Goal: Obtain resource: Download file/media

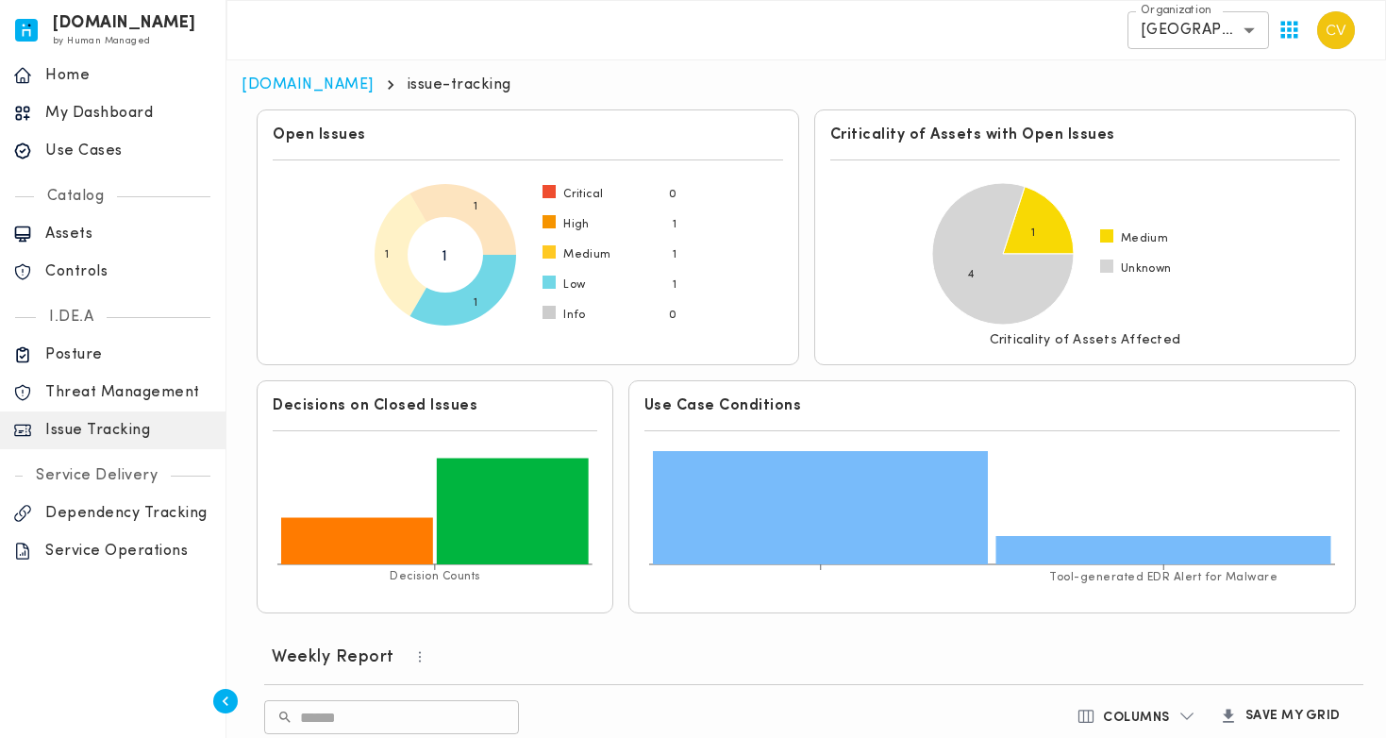
scroll to position [678, 0]
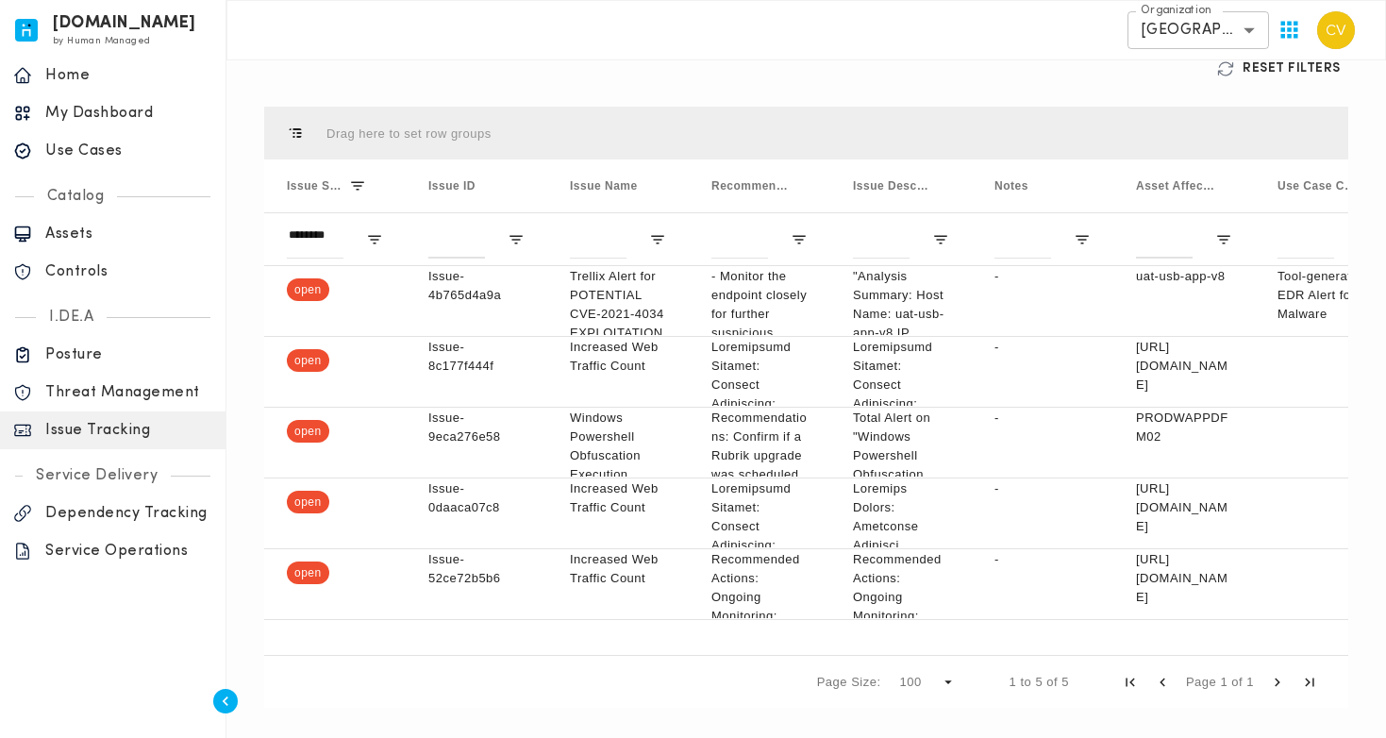
click at [109, 147] on p "Use Cases" at bounding box center [128, 151] width 167 height 19
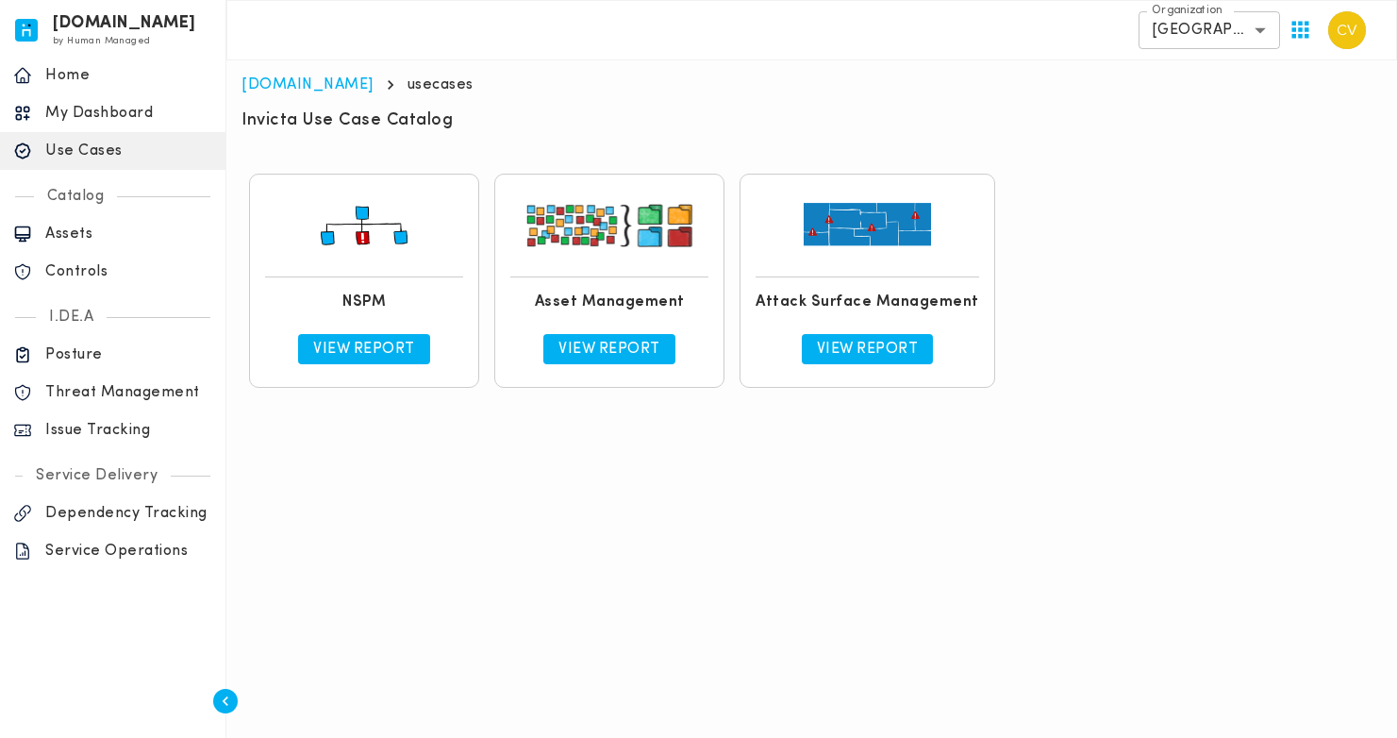
click at [344, 339] on link "View Report" at bounding box center [364, 349] width 132 height 30
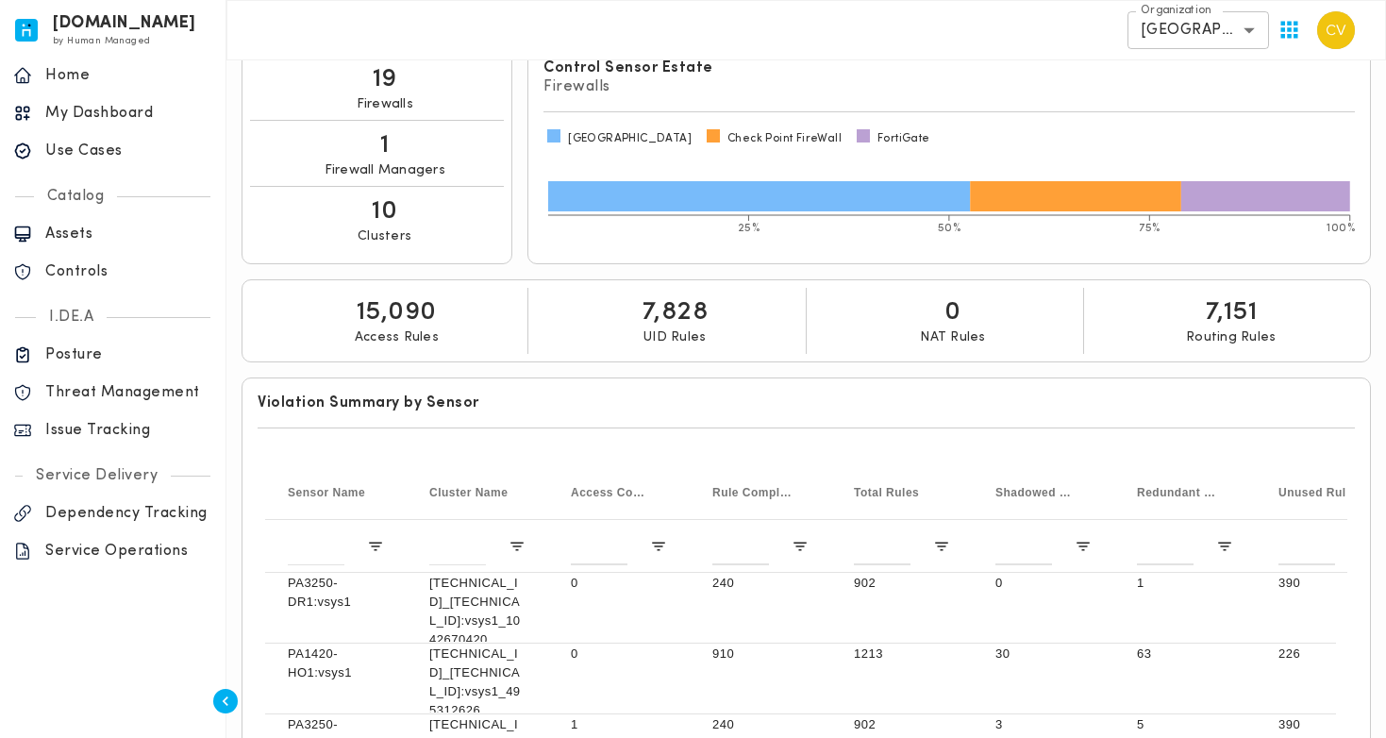
scroll to position [376, 0]
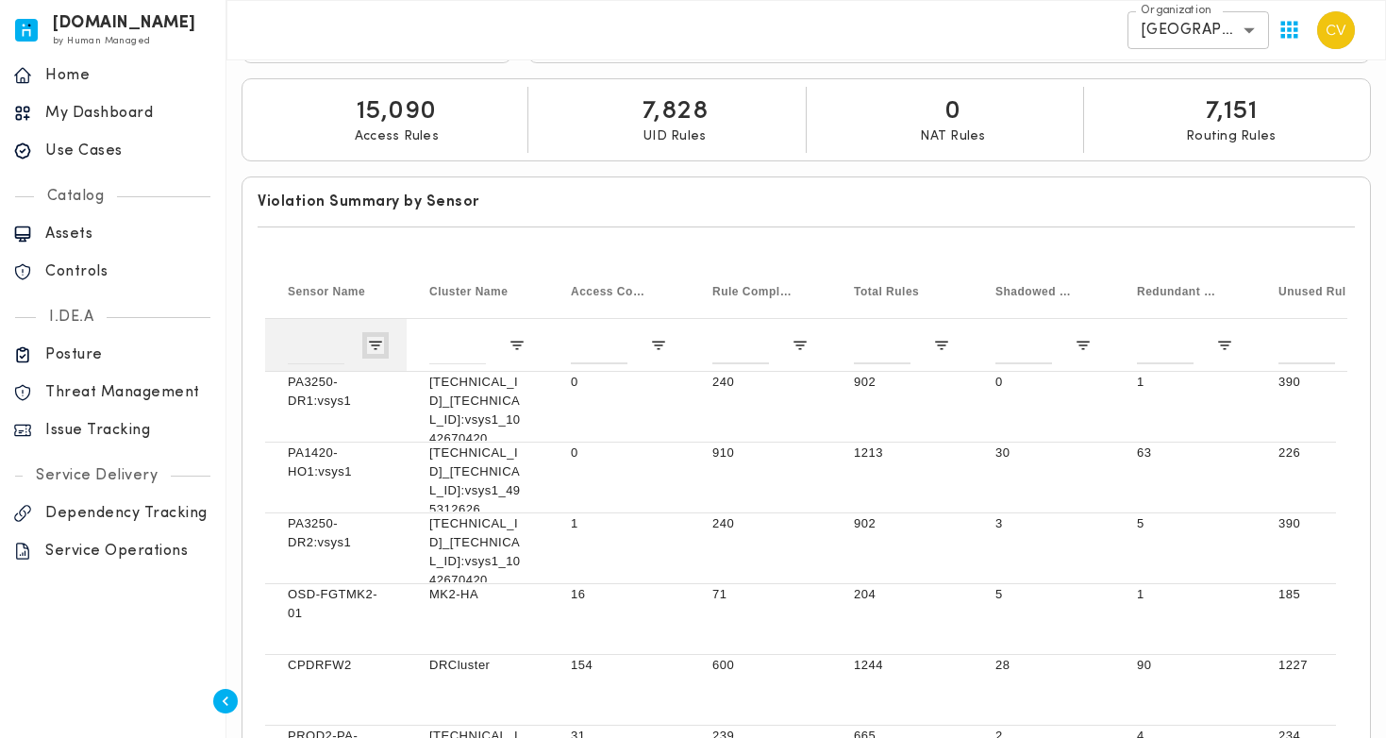
click at [373, 344] on span "Open Filter Menu" at bounding box center [375, 345] width 17 height 17
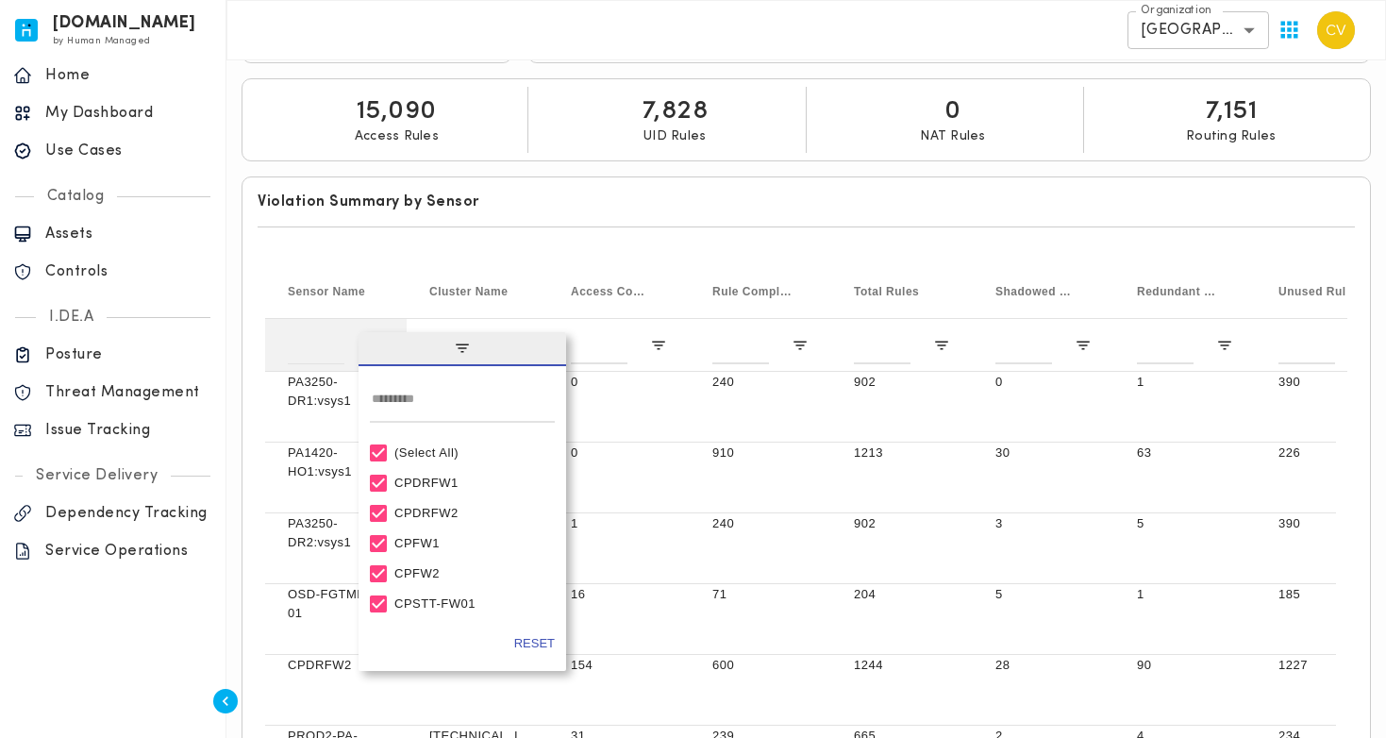
click at [373, 344] on span "filter" at bounding box center [463, 349] width 208 height 34
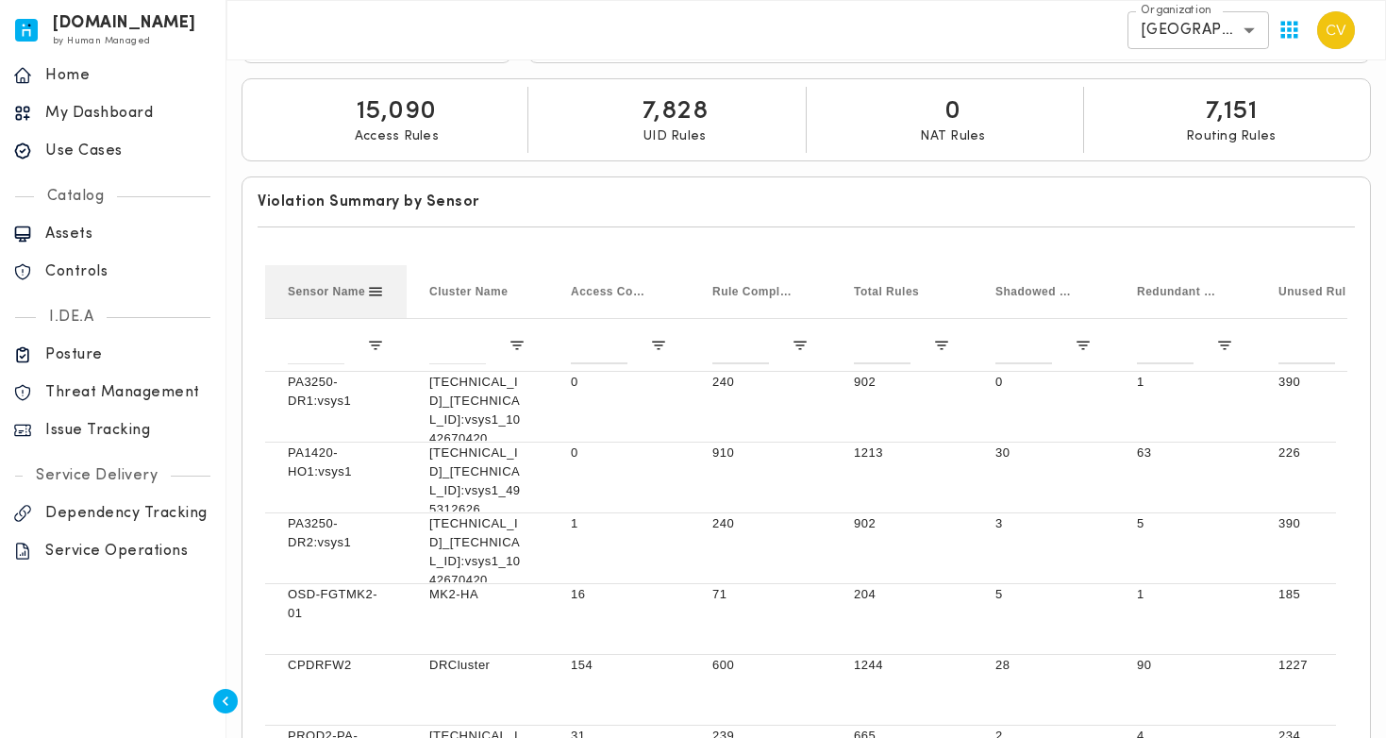
click at [374, 294] on span at bounding box center [375, 291] width 17 height 17
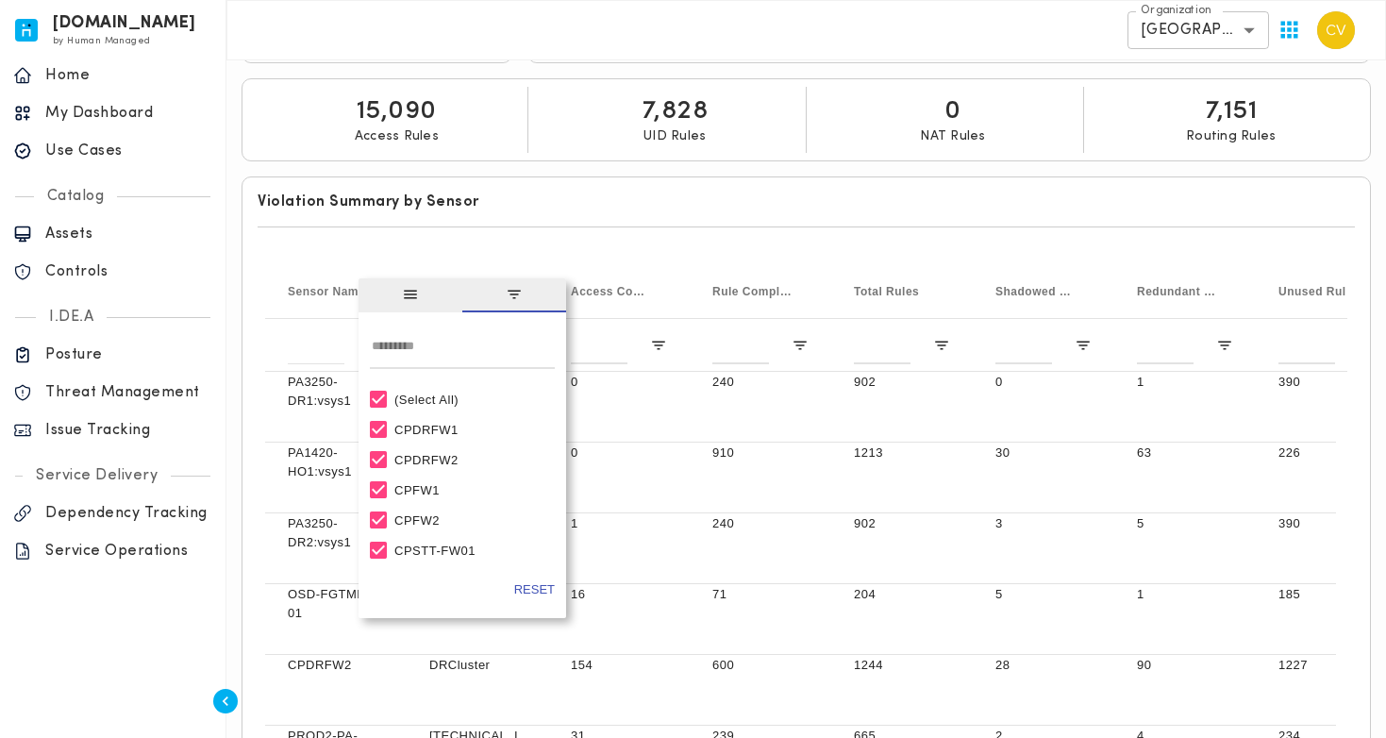
click at [489, 229] on div at bounding box center [806, 226] width 1097 height 31
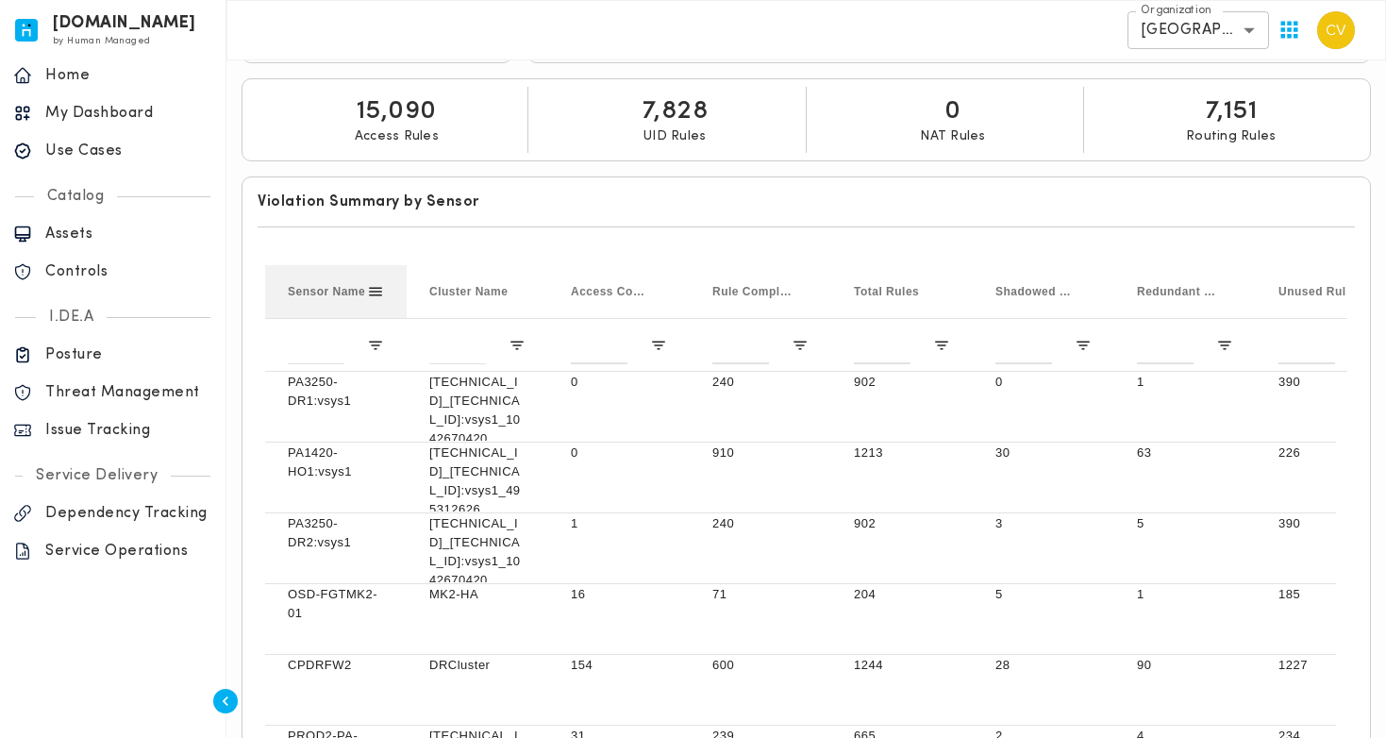
click at [316, 291] on span "Sensor Name" at bounding box center [326, 291] width 77 height 13
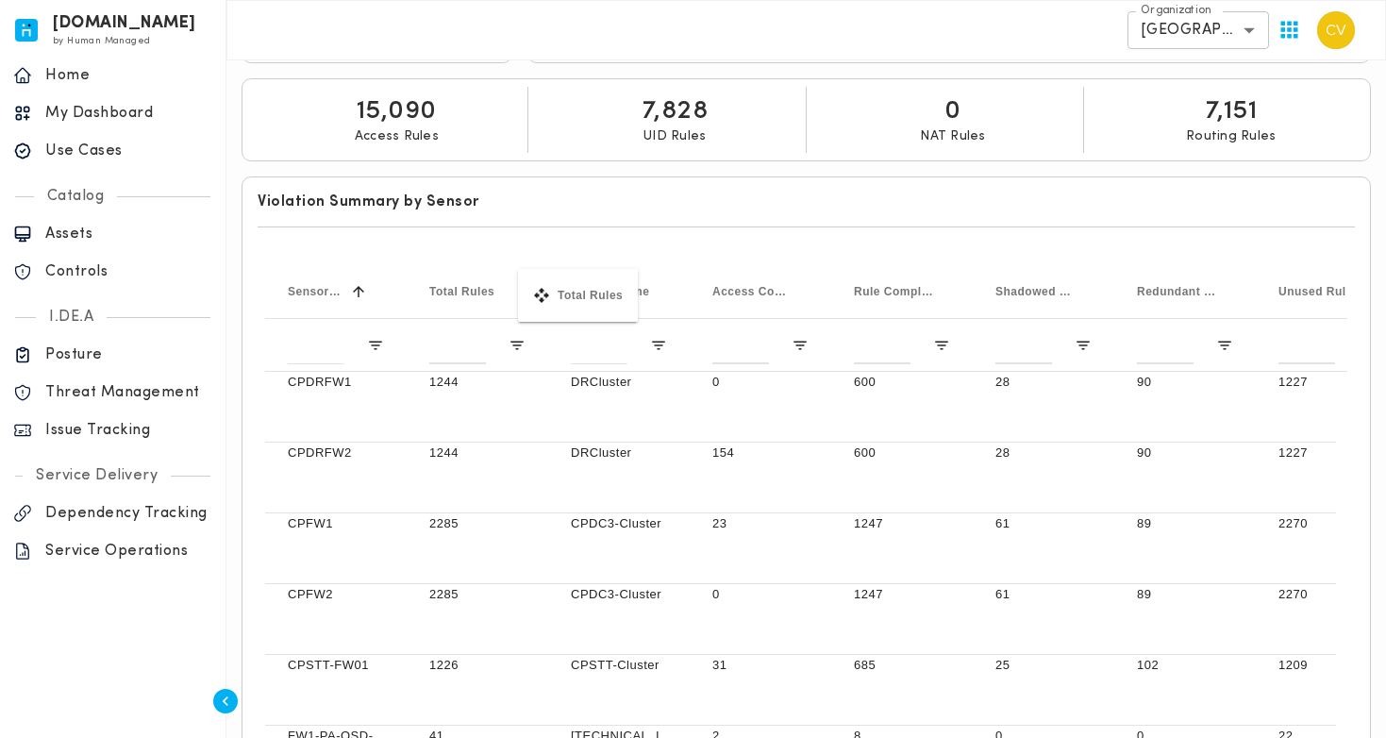
drag, startPoint x: 883, startPoint y: 279, endPoint x: 527, endPoint y: 280, distance: 355.7
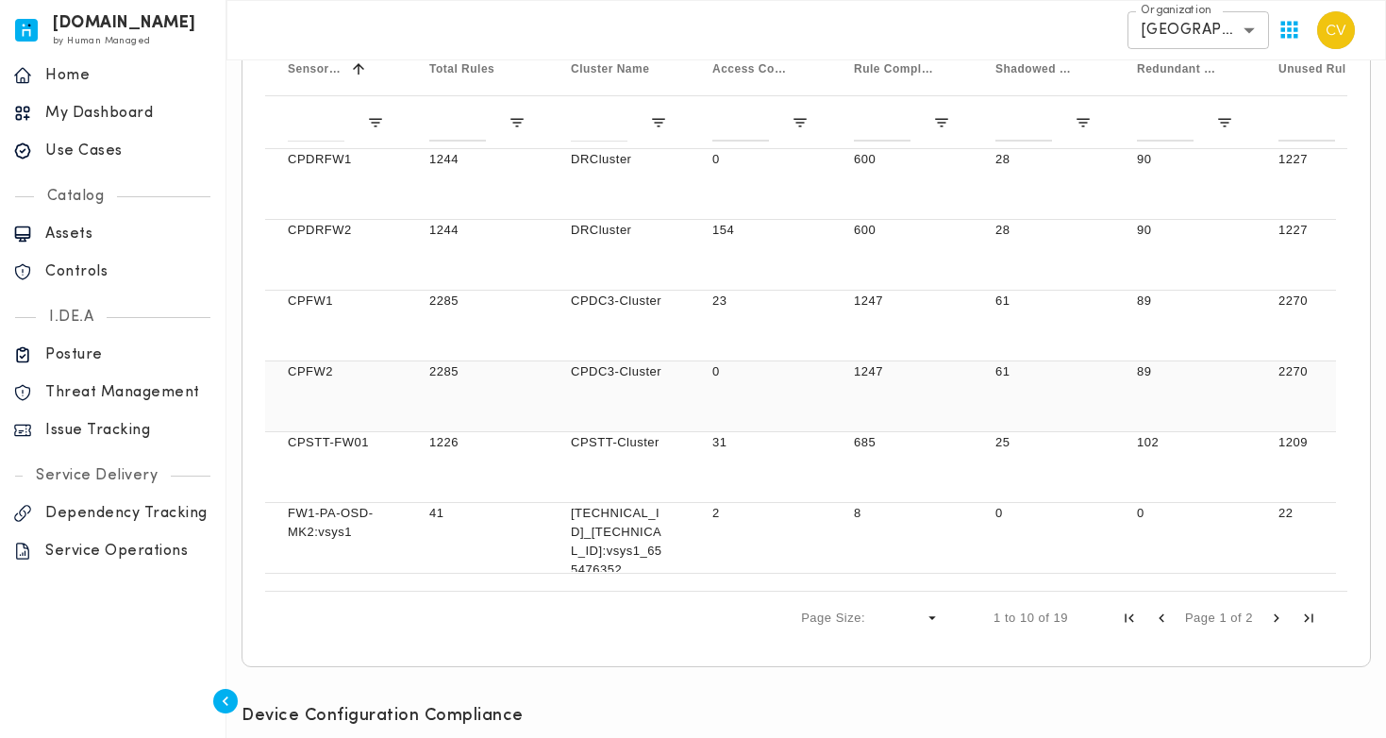
scroll to position [534, 0]
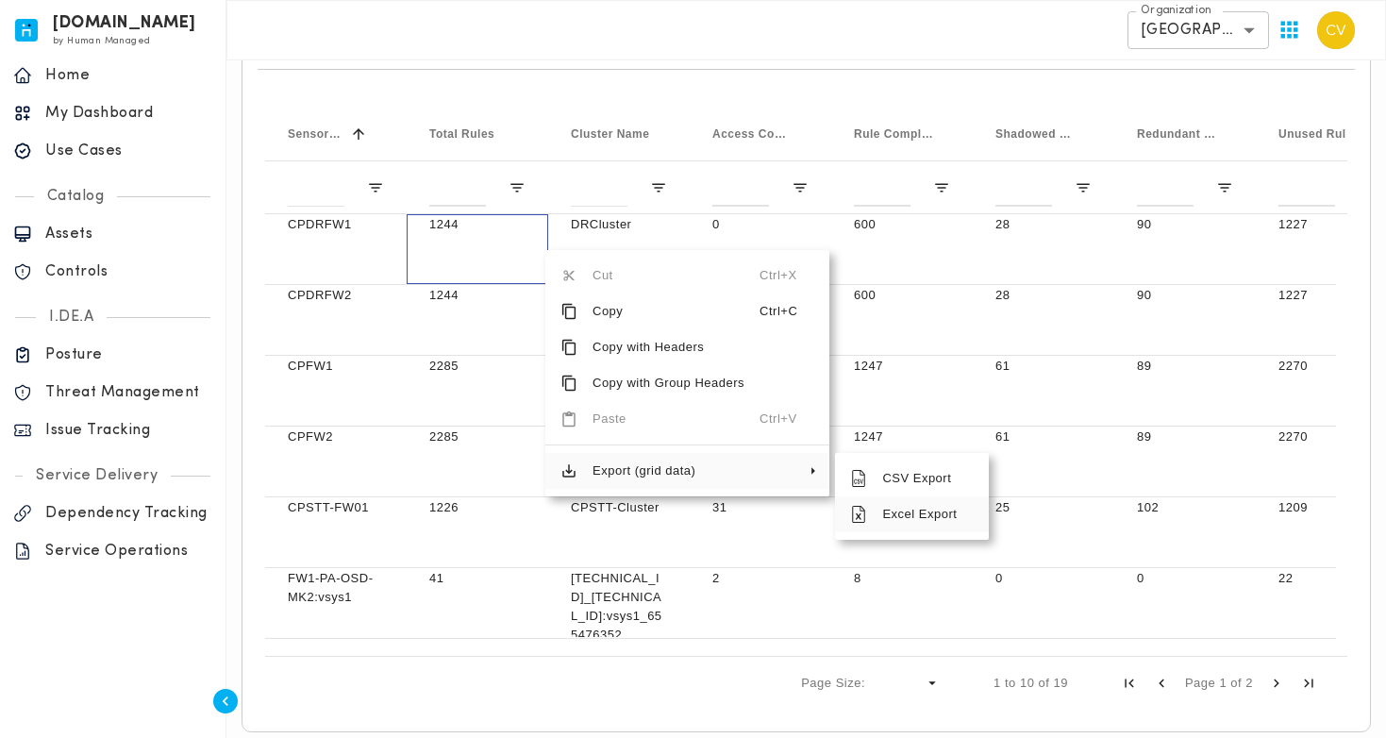
click at [913, 519] on span "Excel Export" at bounding box center [920, 514] width 107 height 36
